Goal: Information Seeking & Learning: Learn about a topic

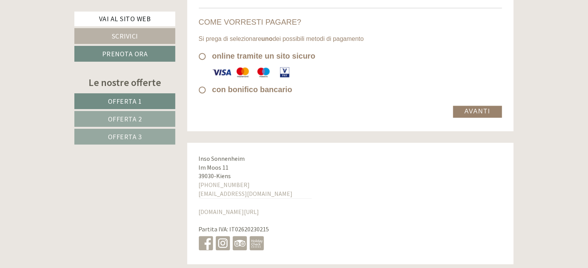
scroll to position [5240, 0]
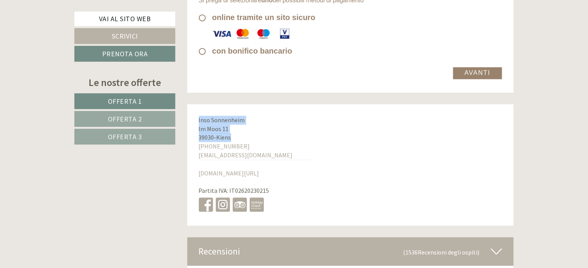
drag, startPoint x: 199, startPoint y: 120, endPoint x: 235, endPoint y: 136, distance: 40.2
click at [235, 136] on div "Inso Sonnenheim Im Moos 11 39030 - Kiens +39 0474 565323 info@sonnenheim.it www…" at bounding box center [255, 164] width 136 height 121
copy div "Inso Sonnenheim Im Moos 11 39030 - Kiens"
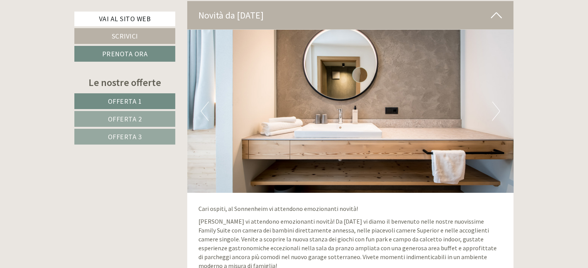
scroll to position [2119, 0]
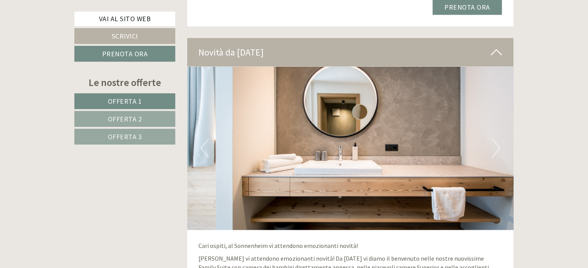
click at [501, 151] on img at bounding box center [350, 148] width 327 height 163
click at [494, 149] on button "Next" at bounding box center [496, 148] width 8 height 19
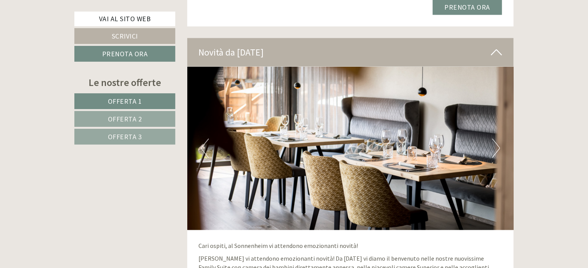
click at [494, 149] on button "Next" at bounding box center [496, 148] width 8 height 19
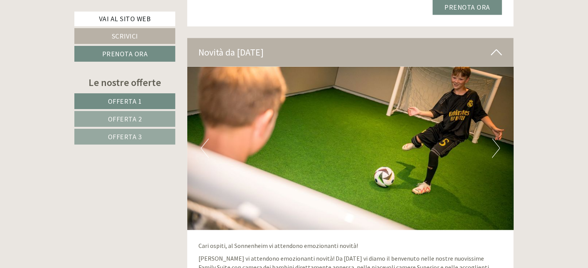
click at [494, 149] on button "Next" at bounding box center [496, 148] width 8 height 19
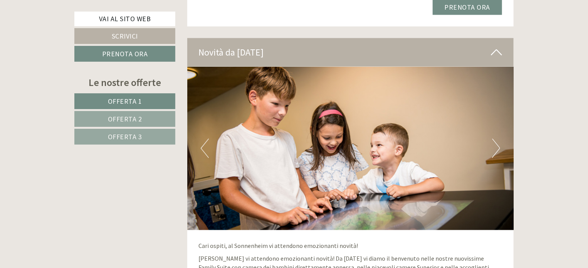
click at [494, 149] on button "Next" at bounding box center [496, 148] width 8 height 19
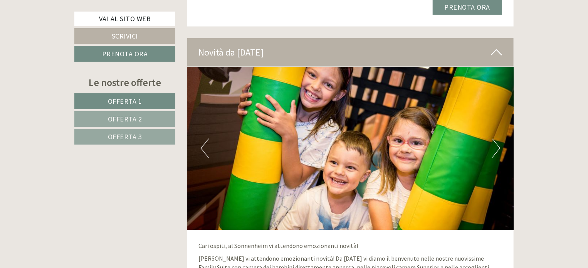
click at [494, 149] on button "Next" at bounding box center [496, 148] width 8 height 19
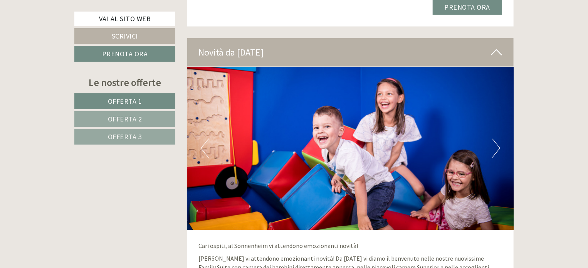
click at [494, 149] on button "Next" at bounding box center [496, 148] width 8 height 19
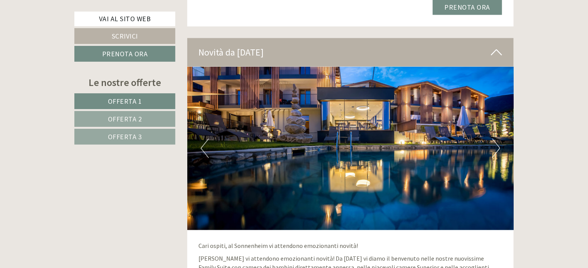
click at [494, 149] on button "Next" at bounding box center [496, 148] width 8 height 19
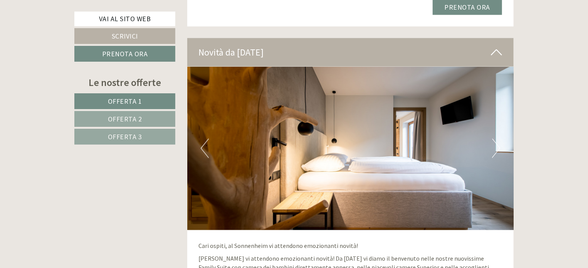
click at [494, 149] on button "Next" at bounding box center [496, 148] width 8 height 19
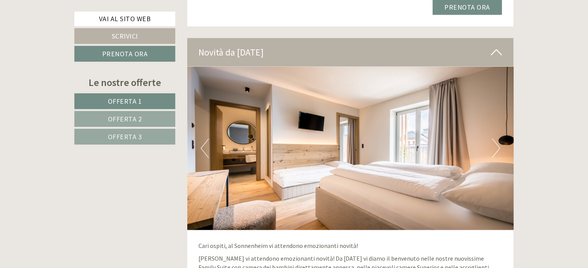
click at [494, 149] on button "Next" at bounding box center [496, 148] width 8 height 19
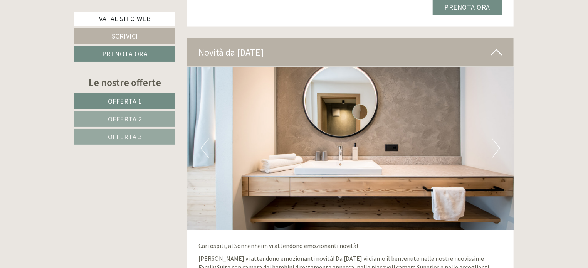
click at [494, 149] on button "Next" at bounding box center [496, 148] width 8 height 19
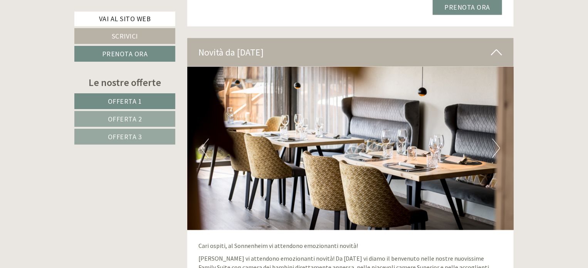
click at [494, 149] on button "Next" at bounding box center [496, 148] width 8 height 19
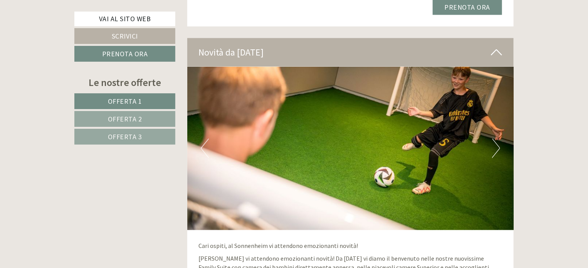
click at [494, 149] on button "Next" at bounding box center [496, 148] width 8 height 19
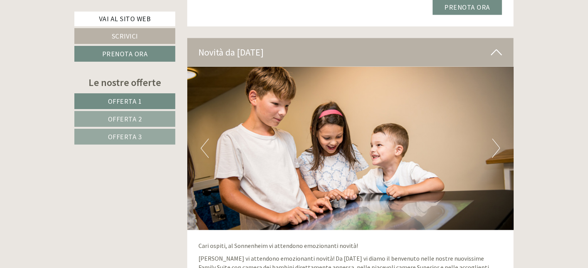
click at [494, 149] on button "Next" at bounding box center [496, 148] width 8 height 19
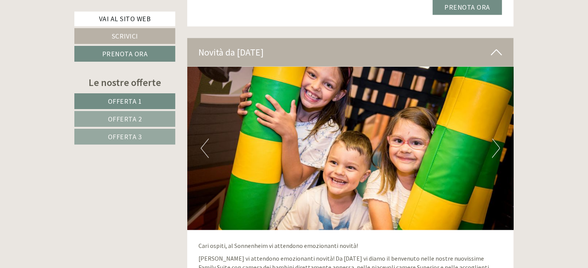
click at [494, 149] on button "Next" at bounding box center [496, 148] width 8 height 19
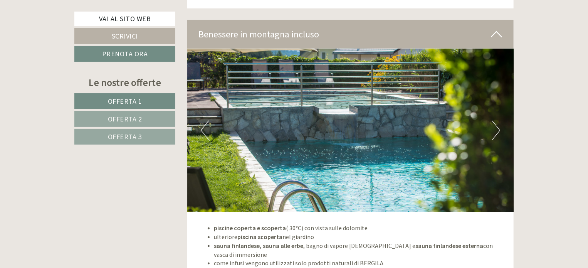
scroll to position [3338, 0]
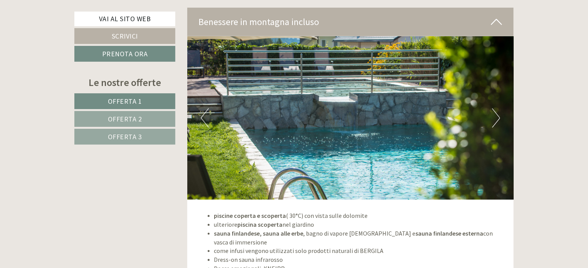
click at [494, 112] on button "Next" at bounding box center [496, 117] width 8 height 19
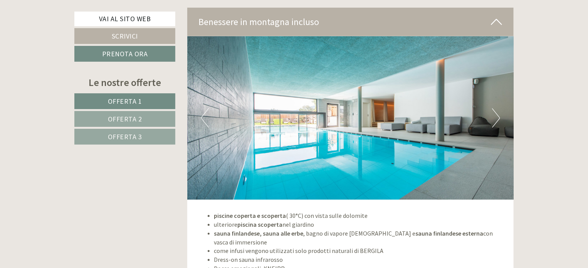
click at [494, 112] on button "Next" at bounding box center [496, 117] width 8 height 19
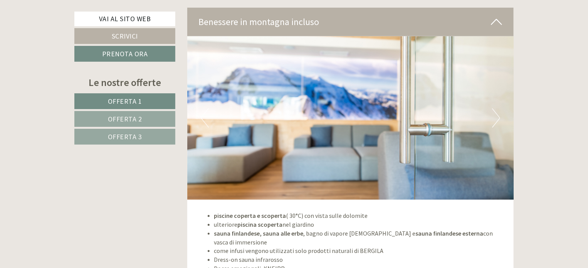
click at [494, 112] on button "Next" at bounding box center [496, 117] width 8 height 19
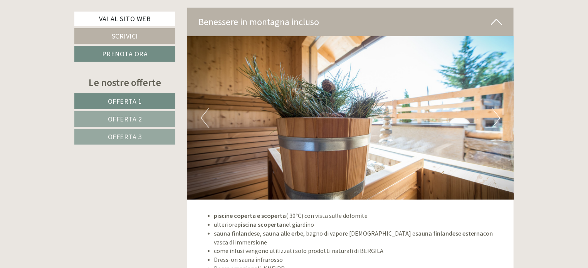
click at [494, 112] on button "Next" at bounding box center [496, 117] width 8 height 19
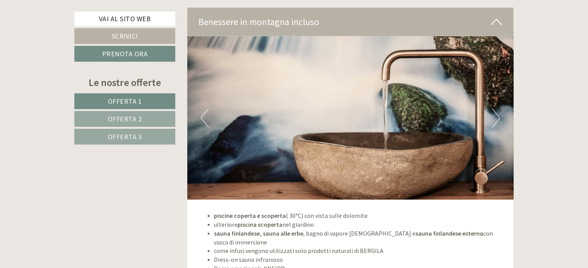
click at [494, 112] on button "Next" at bounding box center [496, 117] width 8 height 19
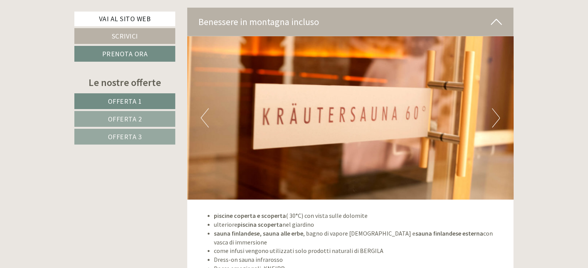
click at [494, 112] on button "Next" at bounding box center [496, 117] width 8 height 19
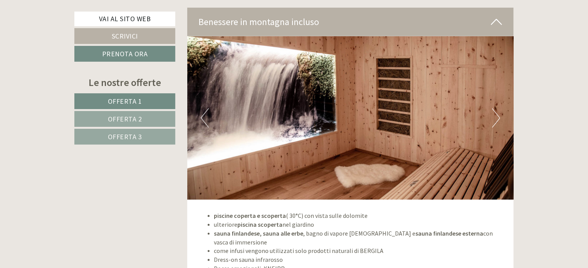
click at [494, 112] on button "Next" at bounding box center [496, 117] width 8 height 19
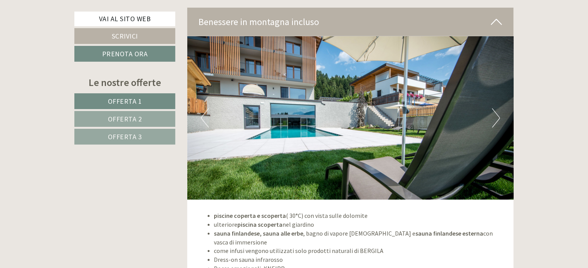
click at [494, 112] on button "Next" at bounding box center [496, 117] width 8 height 19
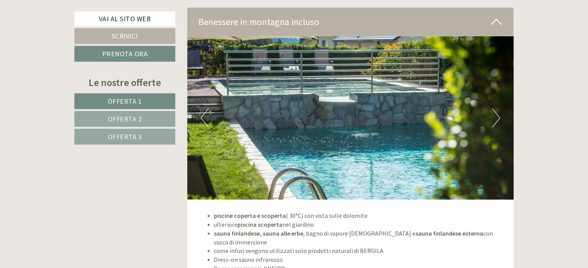
click at [494, 112] on button "Next" at bounding box center [496, 117] width 8 height 19
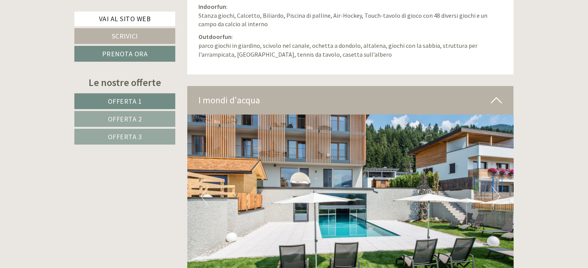
scroll to position [2774, 0]
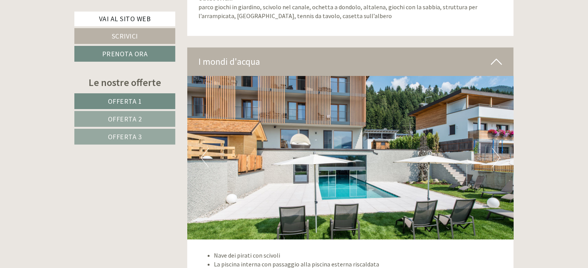
click at [489, 152] on img at bounding box center [350, 157] width 327 height 163
click at [493, 155] on button "Next" at bounding box center [496, 157] width 8 height 19
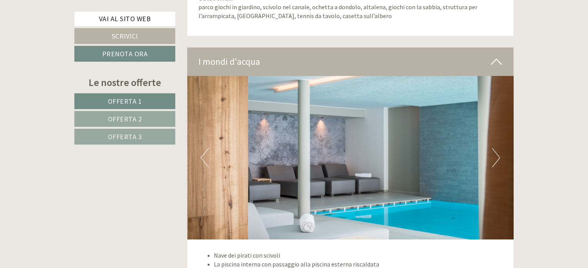
click at [493, 155] on button "Next" at bounding box center [496, 157] width 8 height 19
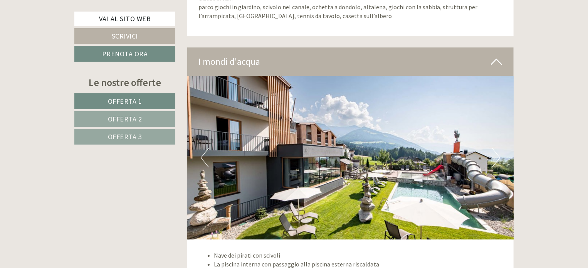
click at [493, 155] on button "Next" at bounding box center [496, 157] width 8 height 19
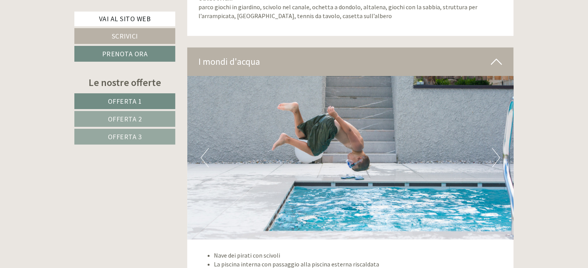
click at [493, 155] on button "Next" at bounding box center [496, 157] width 8 height 19
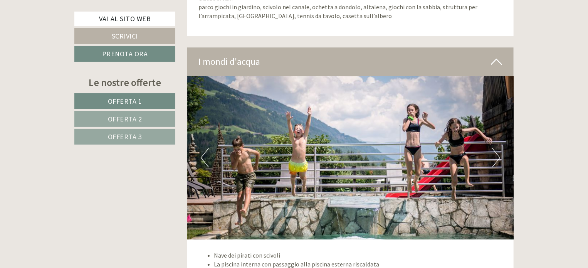
click at [493, 155] on button "Next" at bounding box center [496, 157] width 8 height 19
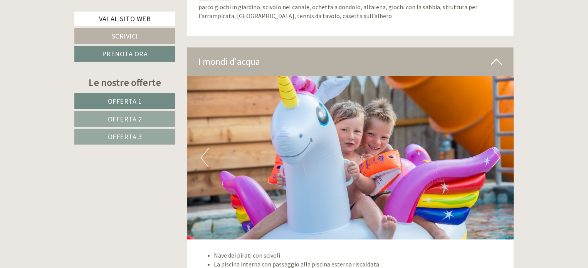
click at [493, 155] on button "Next" at bounding box center [496, 157] width 8 height 19
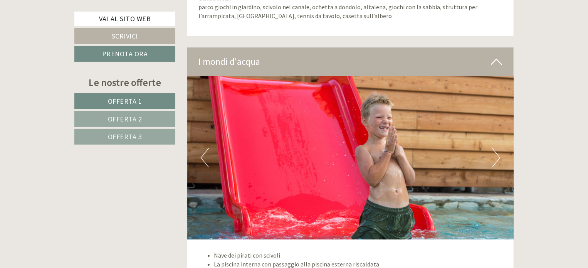
click at [493, 155] on button "Next" at bounding box center [496, 157] width 8 height 19
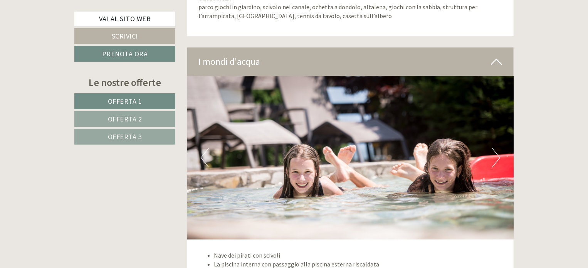
click at [493, 155] on button "Next" at bounding box center [496, 157] width 8 height 19
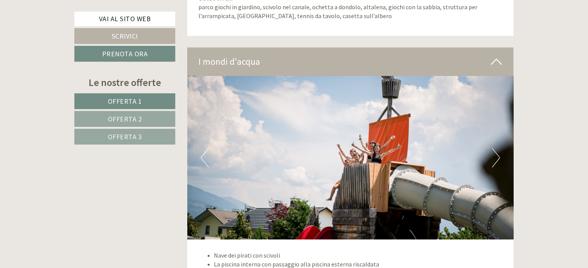
click at [493, 155] on button "Next" at bounding box center [496, 157] width 8 height 19
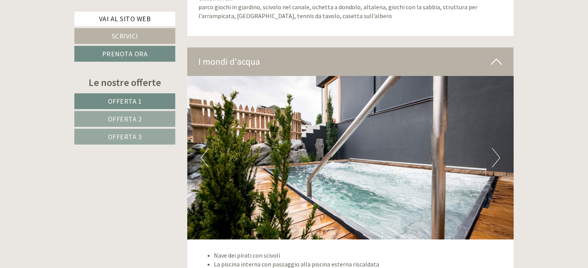
click at [493, 155] on button "Next" at bounding box center [496, 157] width 8 height 19
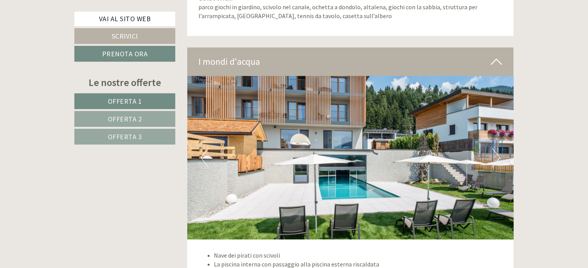
click at [493, 155] on button "Next" at bounding box center [496, 157] width 8 height 19
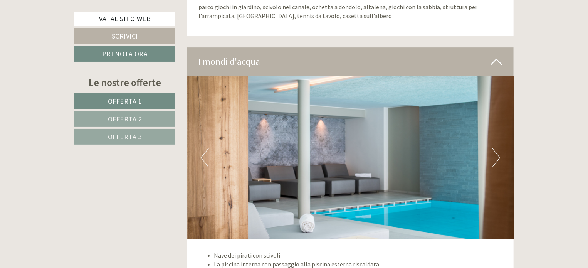
click at [493, 155] on button "Next" at bounding box center [496, 157] width 8 height 19
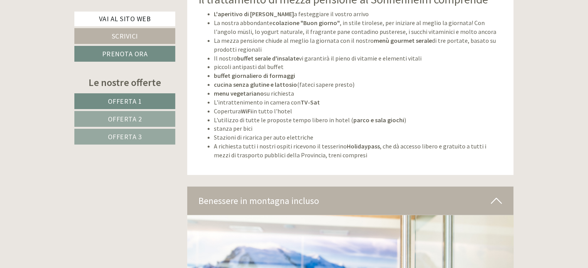
scroll to position [3313, 0]
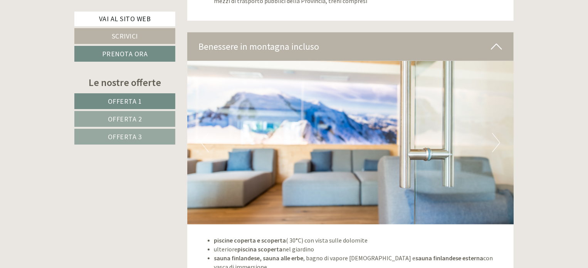
click at [496, 142] on button "Next" at bounding box center [496, 142] width 8 height 19
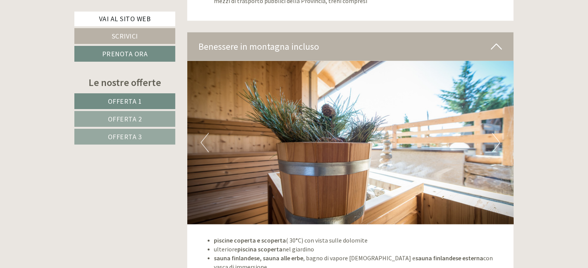
click at [496, 142] on button "Next" at bounding box center [496, 142] width 8 height 19
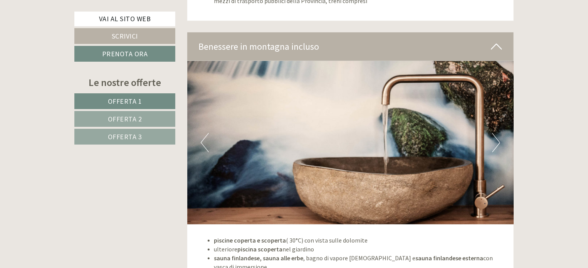
click at [496, 142] on button "Next" at bounding box center [496, 142] width 8 height 19
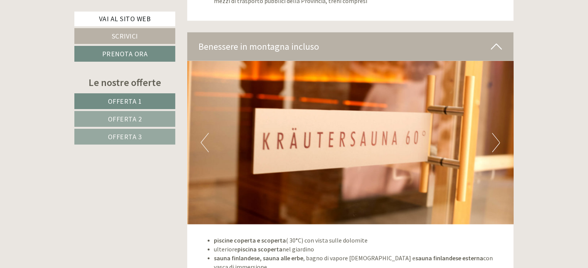
click at [496, 142] on button "Next" at bounding box center [496, 142] width 8 height 19
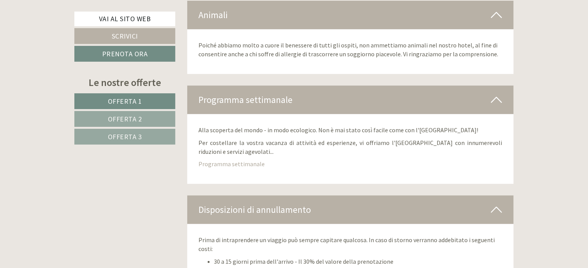
scroll to position [4623, 0]
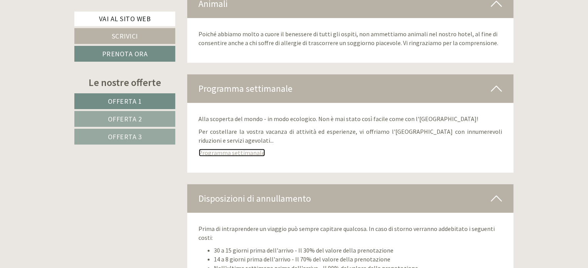
click at [234, 149] on link "Programma settimanale" at bounding box center [232, 153] width 66 height 8
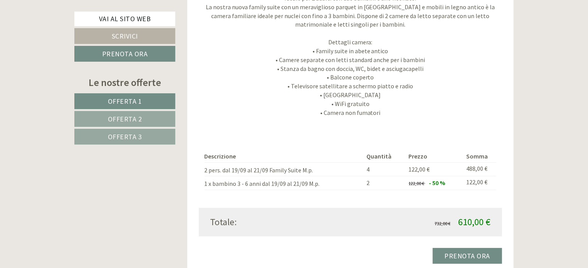
scroll to position [1310, 0]
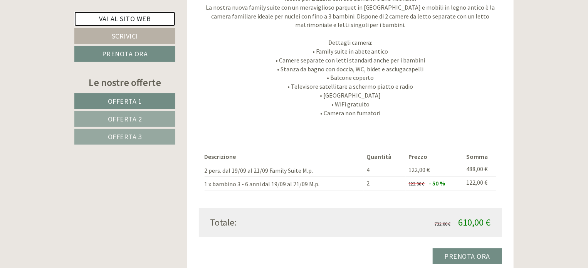
click at [140, 17] on link "Vai al sito web" at bounding box center [124, 19] width 101 height 15
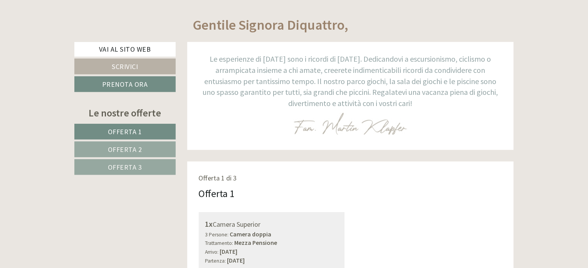
scroll to position [347, 0]
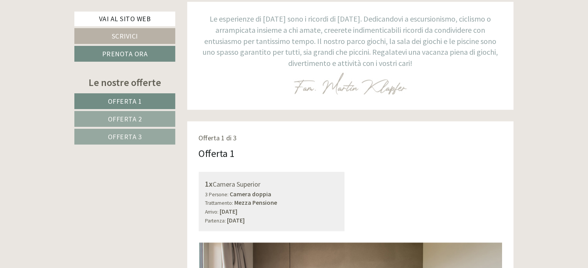
click at [148, 105] on link "Offerta 1" at bounding box center [124, 101] width 101 height 16
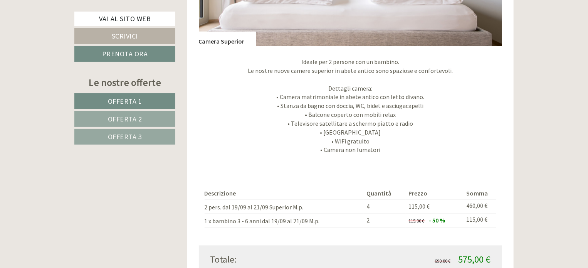
scroll to position [738, 0]
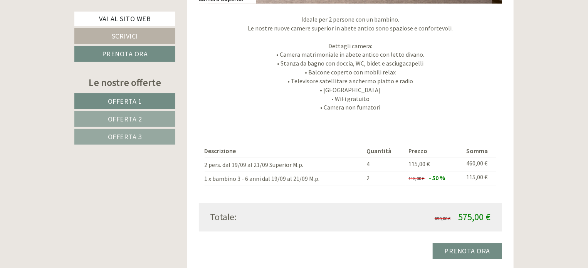
click at [114, 121] on span "Offerta 2" at bounding box center [125, 118] width 34 height 9
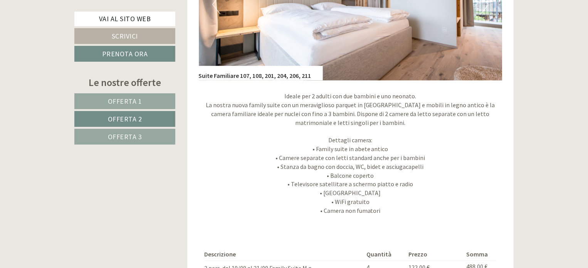
scroll to position [815, 0]
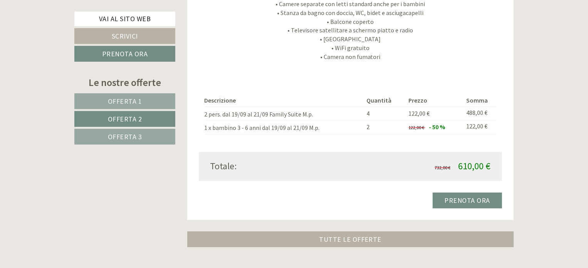
click at [105, 134] on link "Offerta 3" at bounding box center [124, 137] width 101 height 16
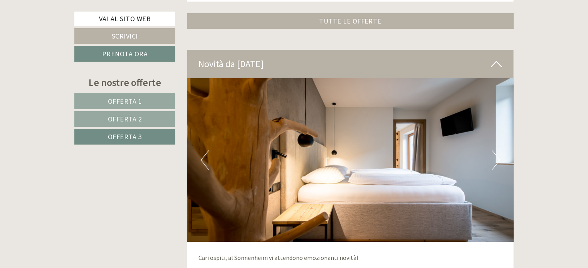
scroll to position [1123, 0]
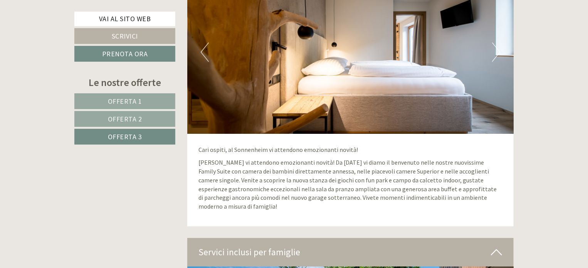
click at [483, 52] on img at bounding box center [350, 51] width 327 height 163
click at [497, 50] on button "Next" at bounding box center [496, 51] width 8 height 19
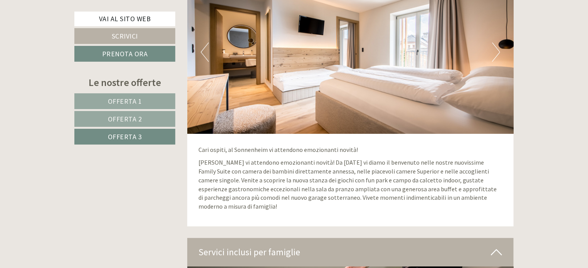
click at [497, 50] on button "Next" at bounding box center [496, 51] width 8 height 19
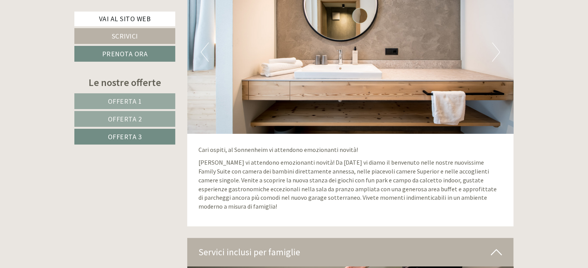
click at [497, 50] on button "Next" at bounding box center [496, 51] width 8 height 19
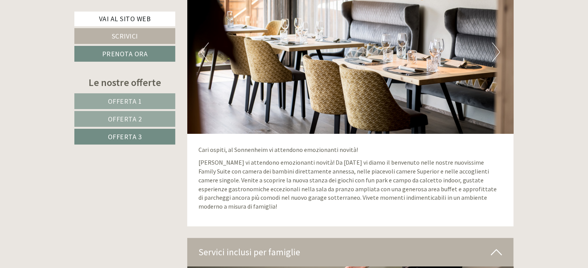
click at [497, 50] on button "Next" at bounding box center [496, 51] width 8 height 19
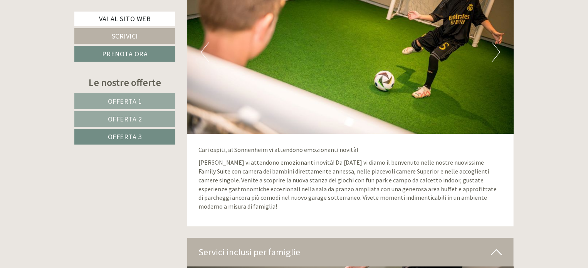
click at [497, 50] on button "Next" at bounding box center [496, 51] width 8 height 19
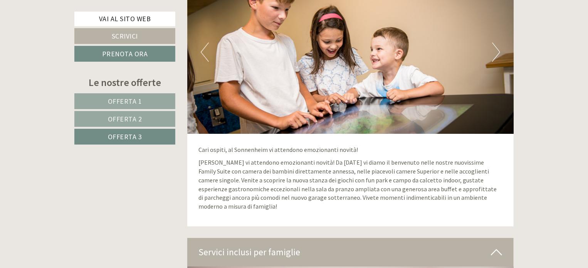
click at [497, 50] on button "Next" at bounding box center [496, 51] width 8 height 19
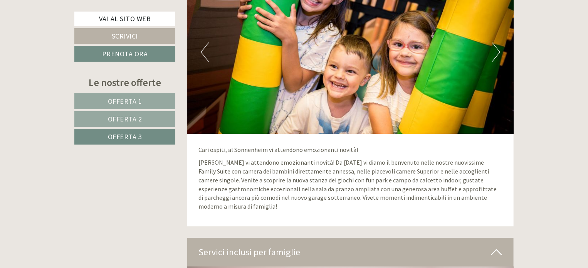
click at [497, 50] on button "Next" at bounding box center [496, 51] width 8 height 19
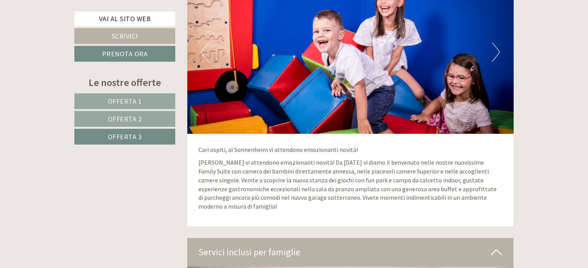
click at [497, 50] on button "Next" at bounding box center [496, 51] width 8 height 19
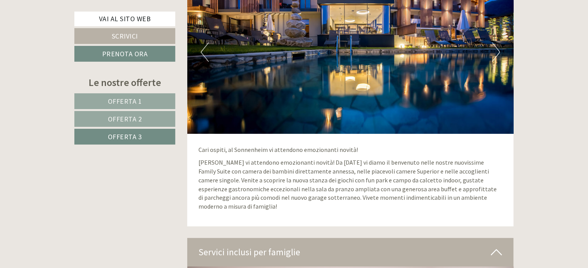
click at [497, 50] on button "Next" at bounding box center [496, 51] width 8 height 19
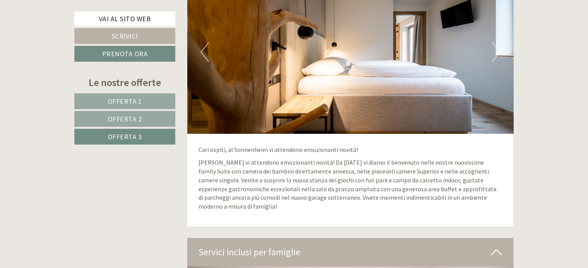
click at [496, 50] on button "Next" at bounding box center [496, 51] width 8 height 19
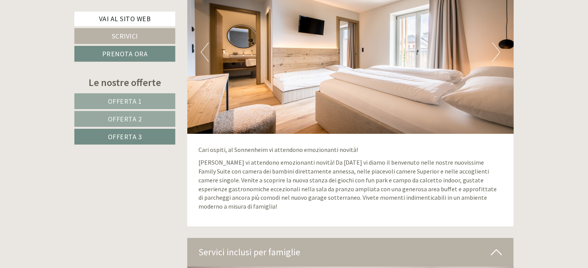
click at [496, 50] on button "Next" at bounding box center [496, 51] width 8 height 19
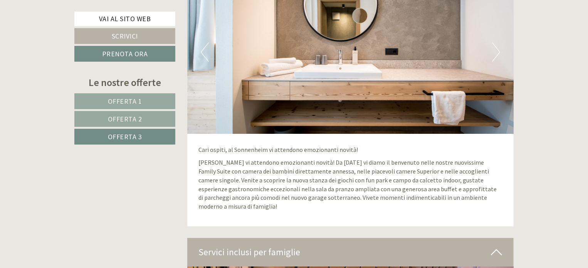
click at [496, 50] on button "Next" at bounding box center [496, 51] width 8 height 19
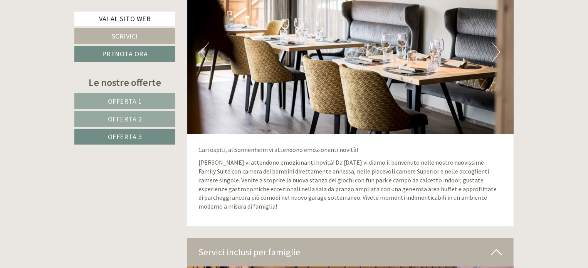
click at [496, 50] on button "Next" at bounding box center [496, 51] width 8 height 19
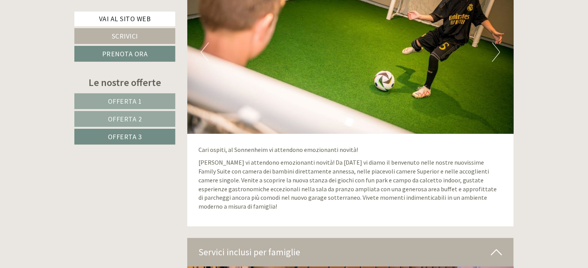
click at [496, 50] on button "Next" at bounding box center [496, 51] width 8 height 19
